Goal: Use online tool/utility

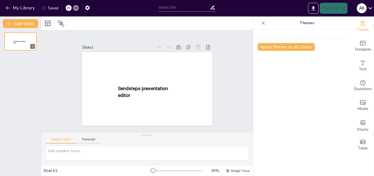
type input "New Sendsteps"
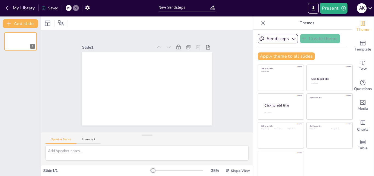
scroll to position [1, 0]
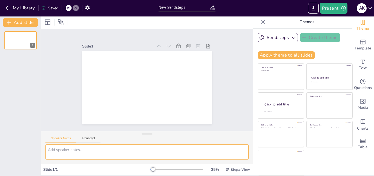
click at [86, 150] on textarea at bounding box center [146, 151] width 203 height 15
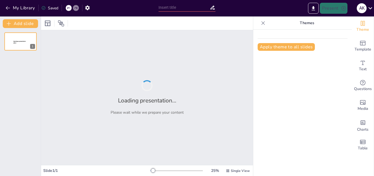
type input "New Sendsteps"
